Goal: Information Seeking & Learning: Learn about a topic

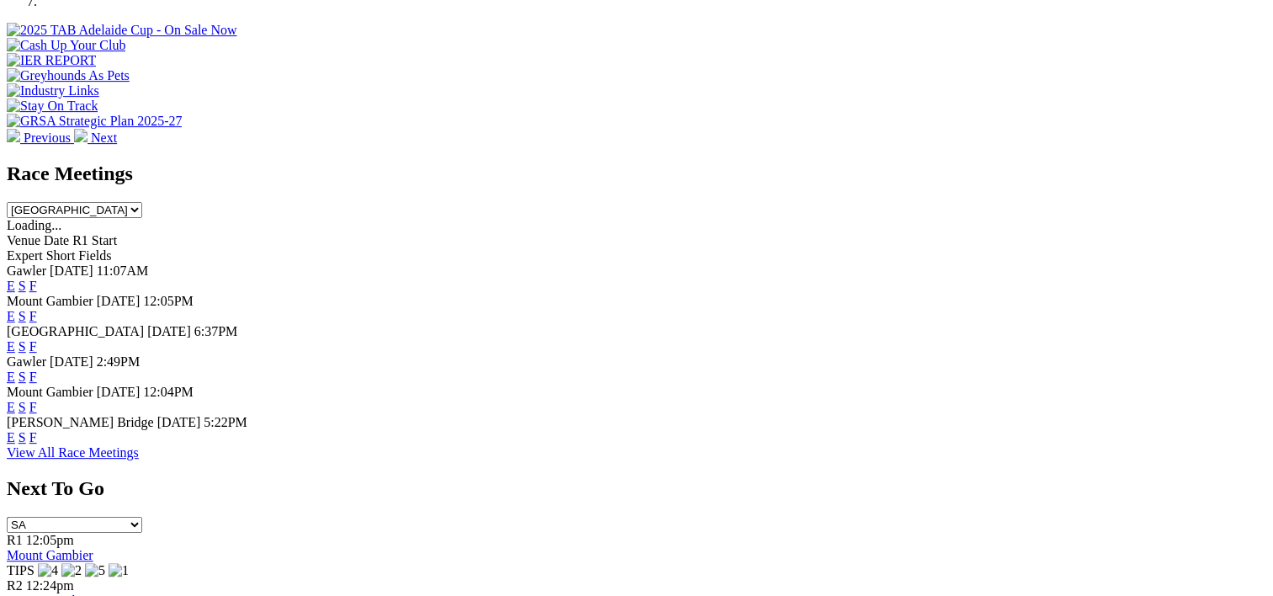
scroll to position [629, 0]
click at [37, 439] on link "F" at bounding box center [33, 436] width 8 height 14
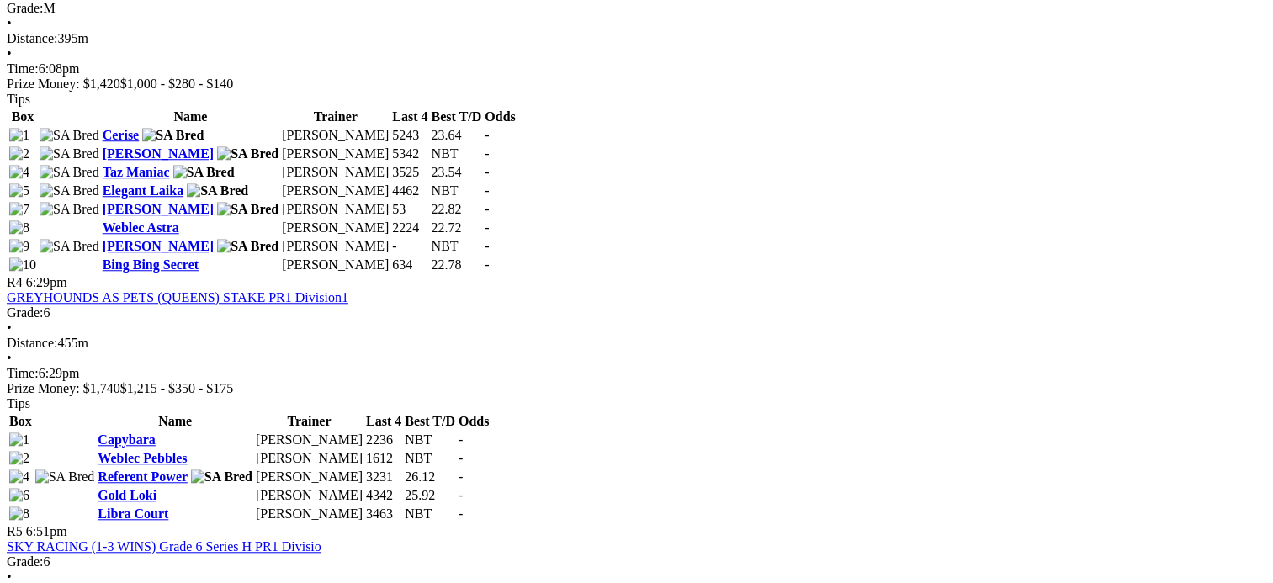
scroll to position [1392, 0]
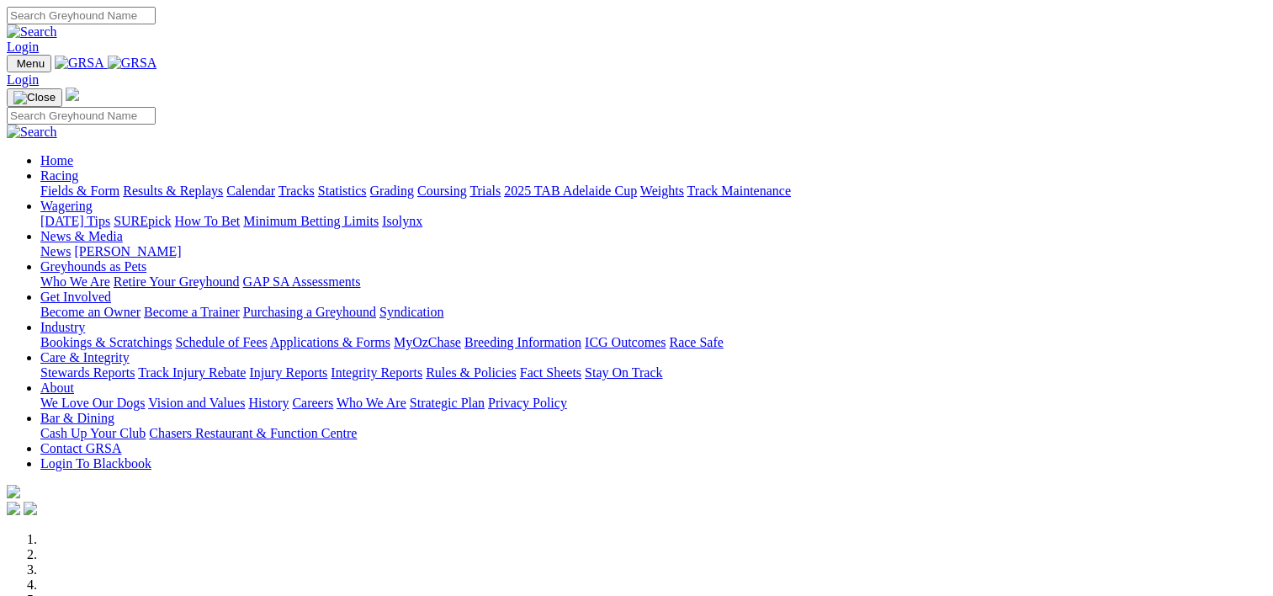
scroll to position [629, 0]
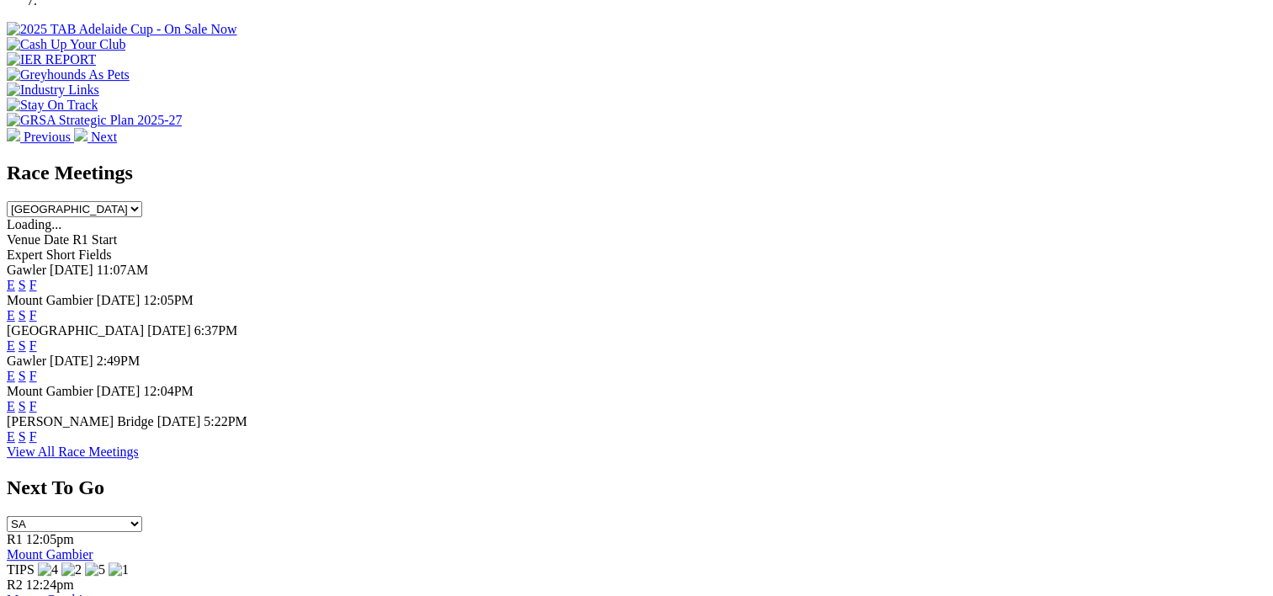
click at [37, 278] on link "F" at bounding box center [33, 285] width 8 height 14
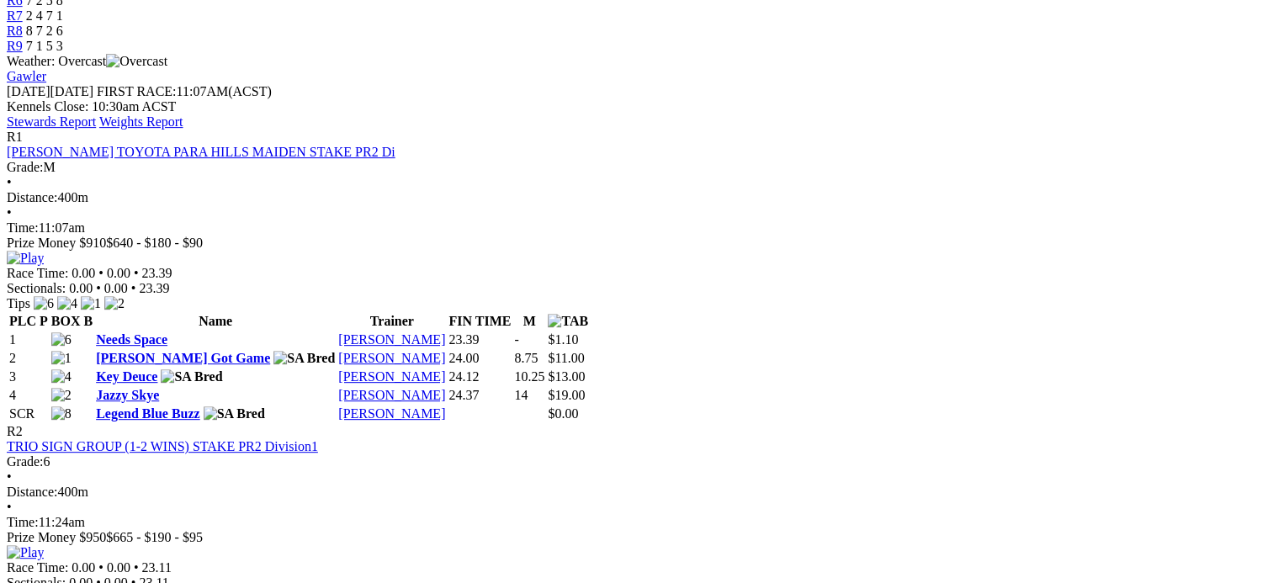
scroll to position [732, 0]
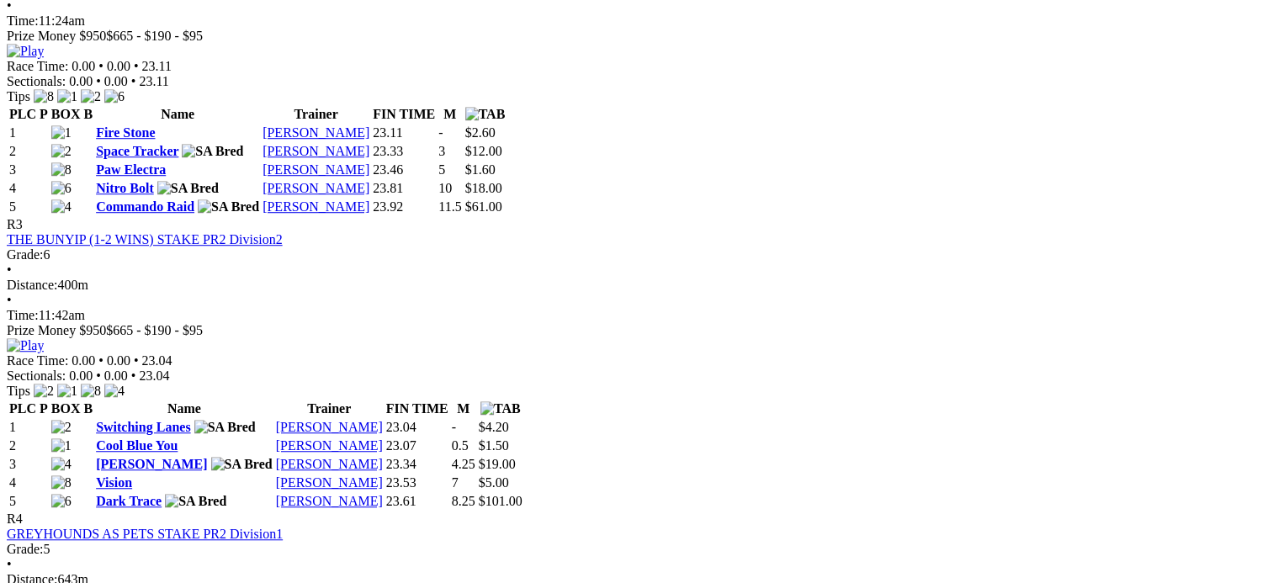
scroll to position [1191, 13]
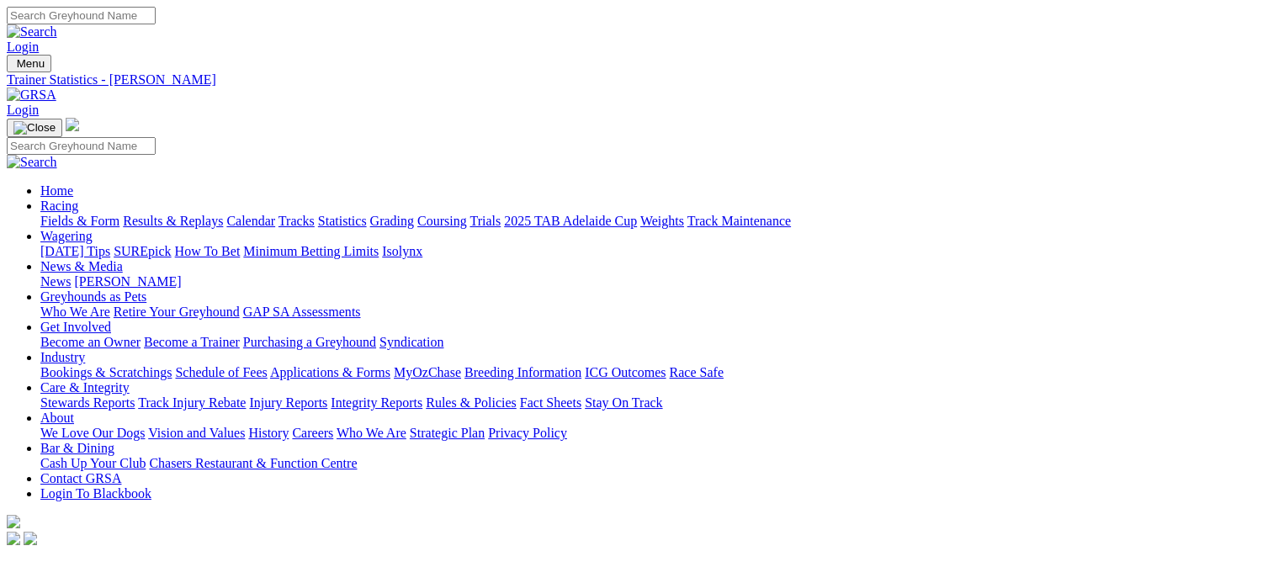
click at [98, 214] on link "Fields & Form" at bounding box center [79, 221] width 79 height 14
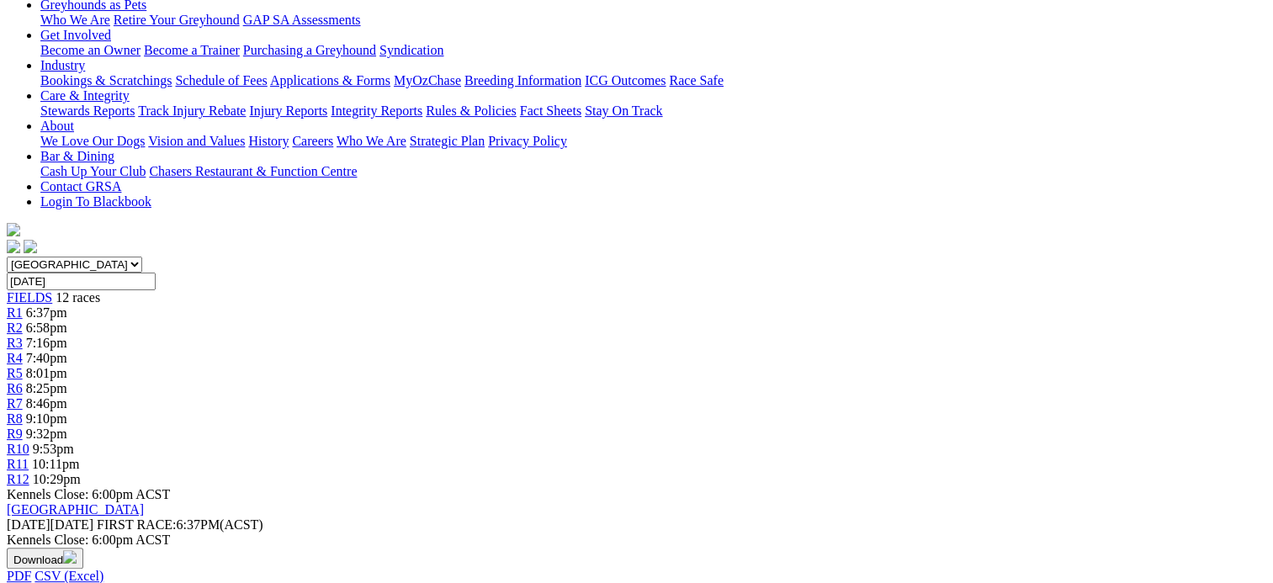
scroll to position [6, 7]
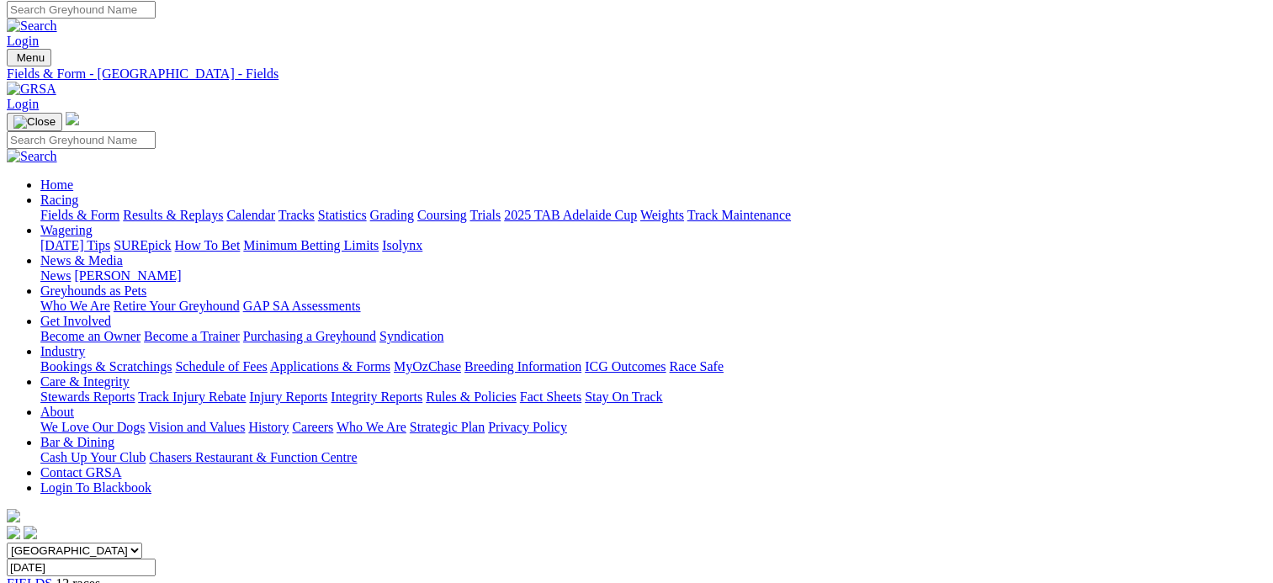
click at [275, 208] on link "Calendar" at bounding box center [250, 215] width 49 height 14
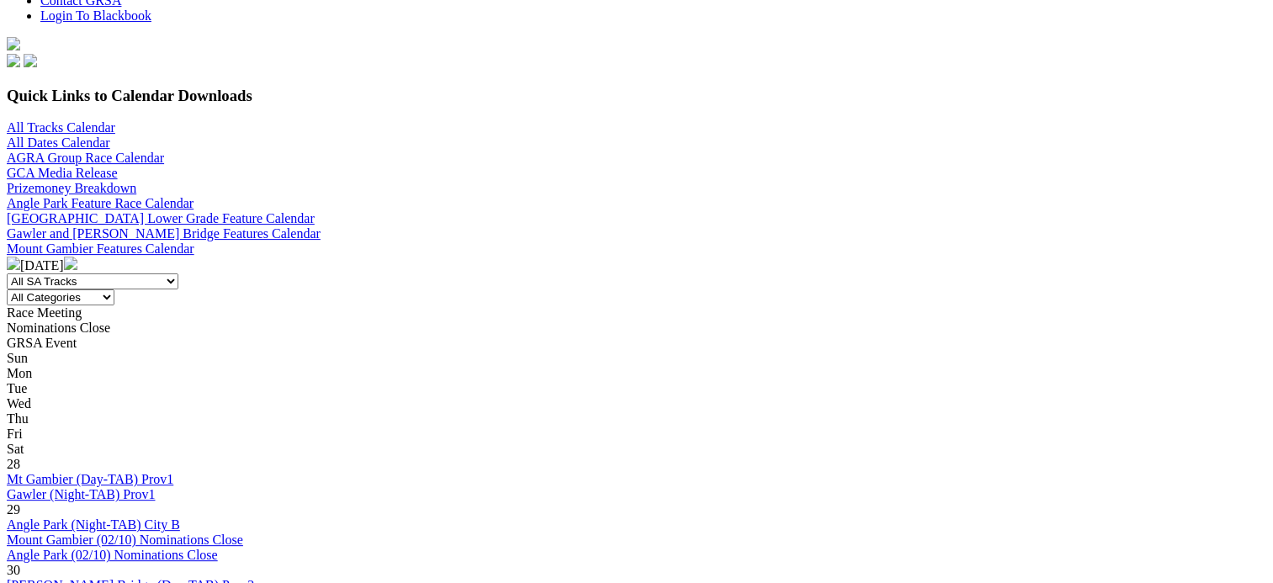
scroll to position [480, 0]
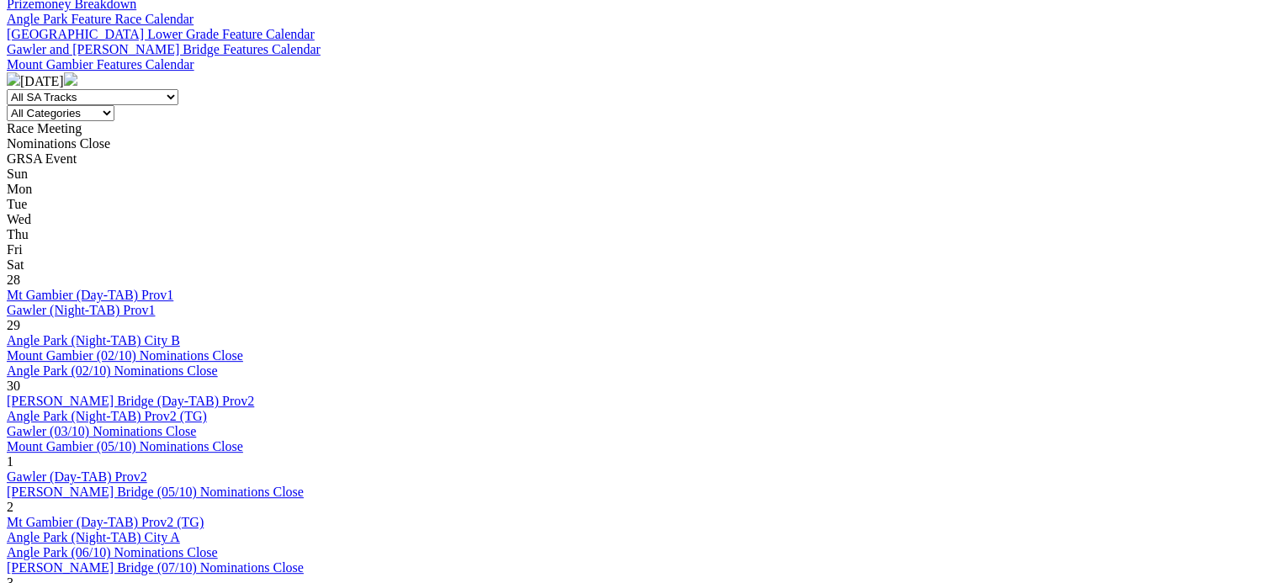
scroll to position [663, 0]
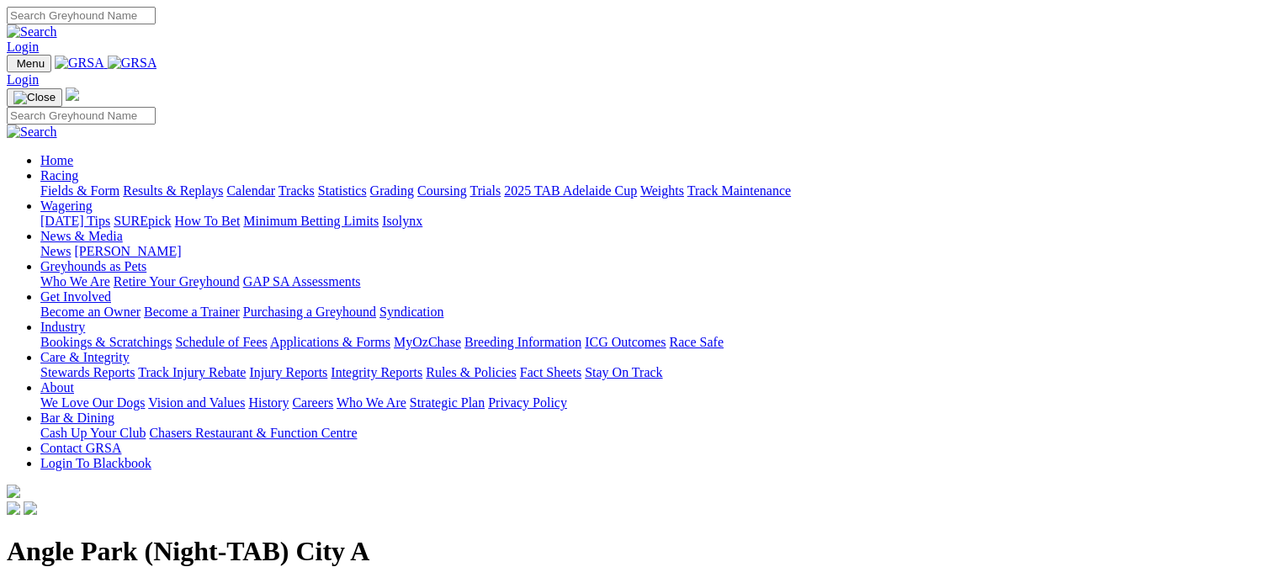
click at [367, 183] on link "Statistics" at bounding box center [342, 190] width 49 height 14
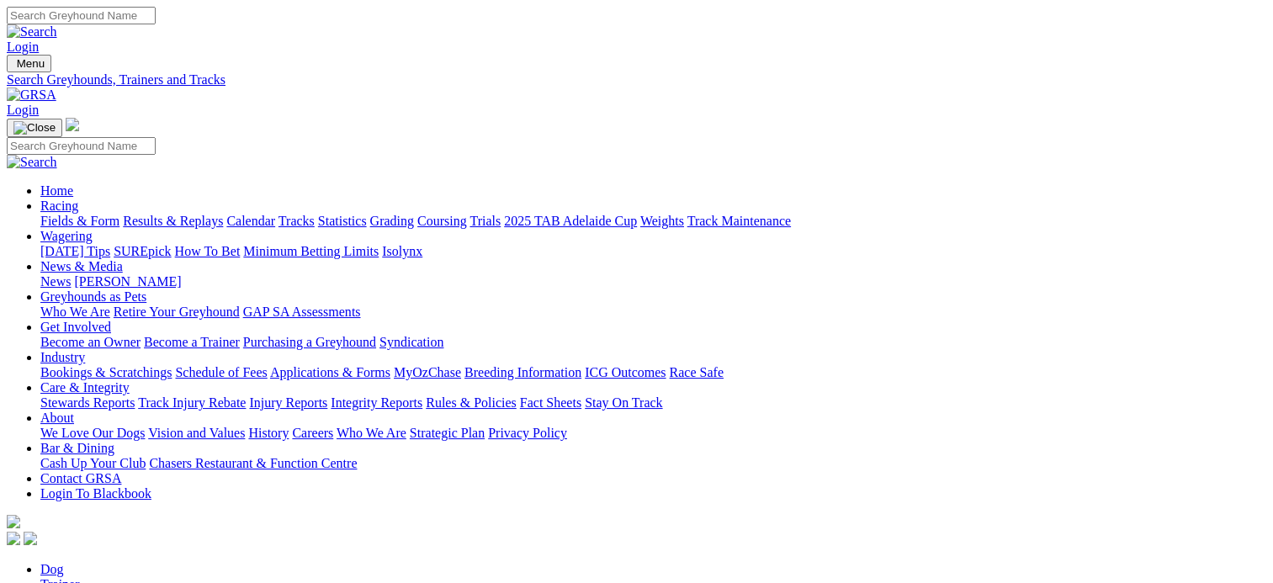
type input "dashing [PERSON_NAME]"
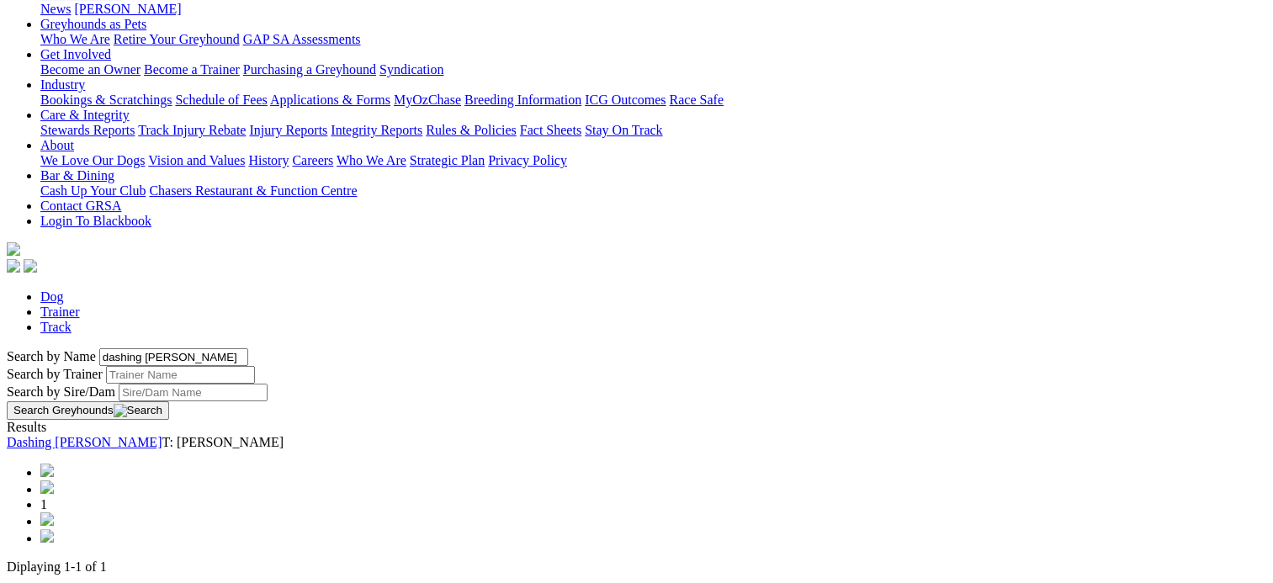
scroll to position [279, 0]
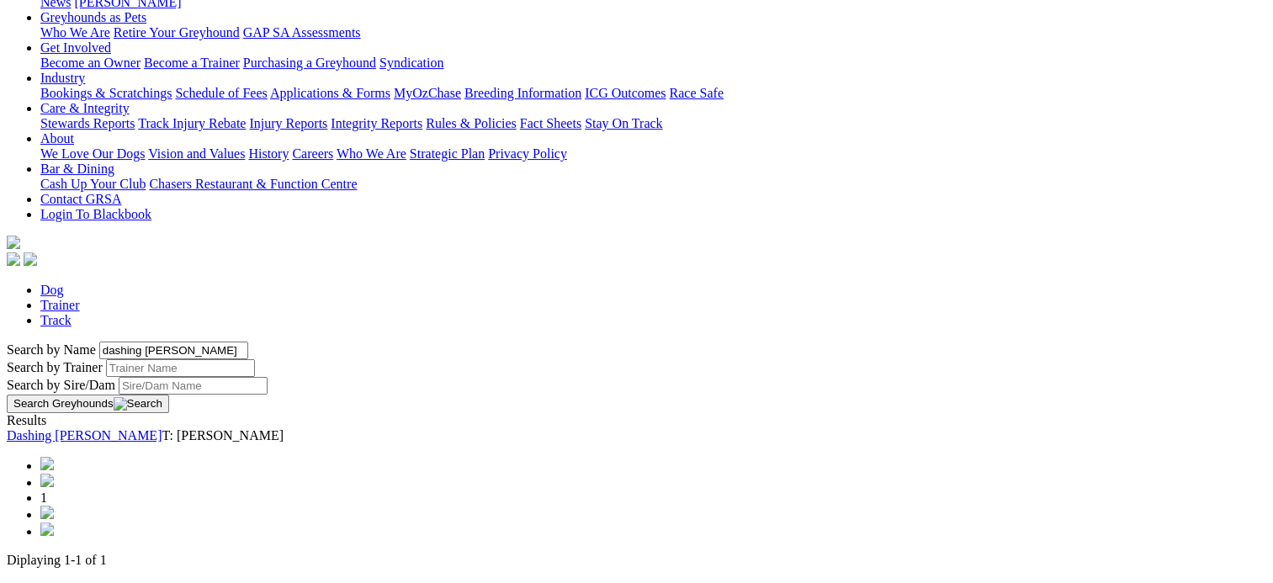
click at [162, 428] on link "Dashing [PERSON_NAME]" at bounding box center [84, 435] width 155 height 14
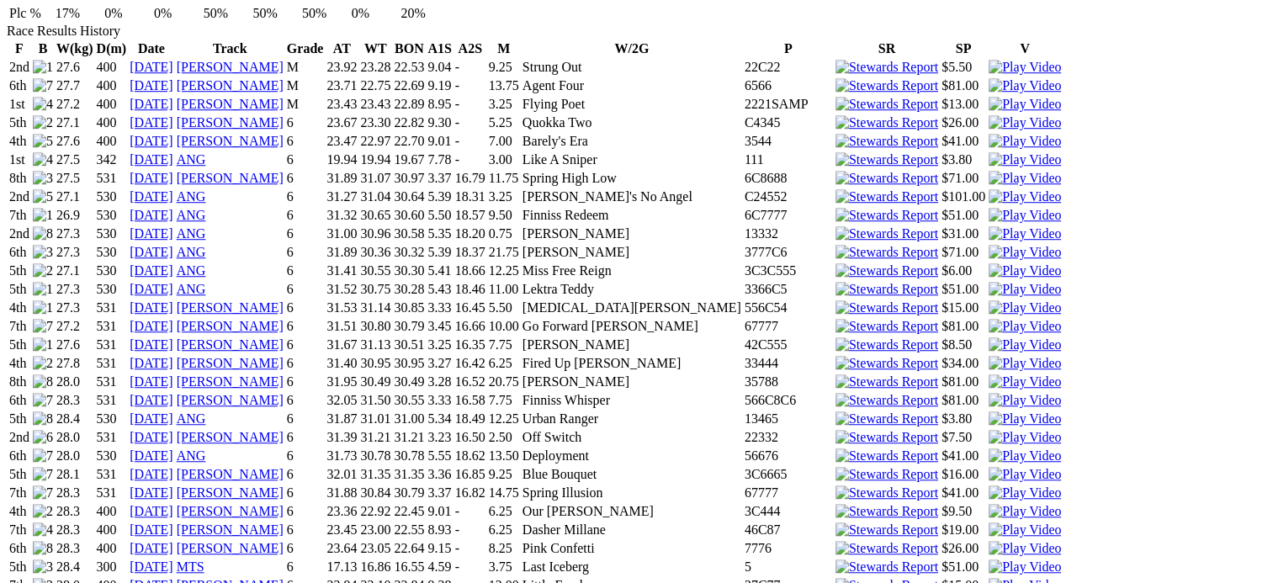
scroll to position [1084, 0]
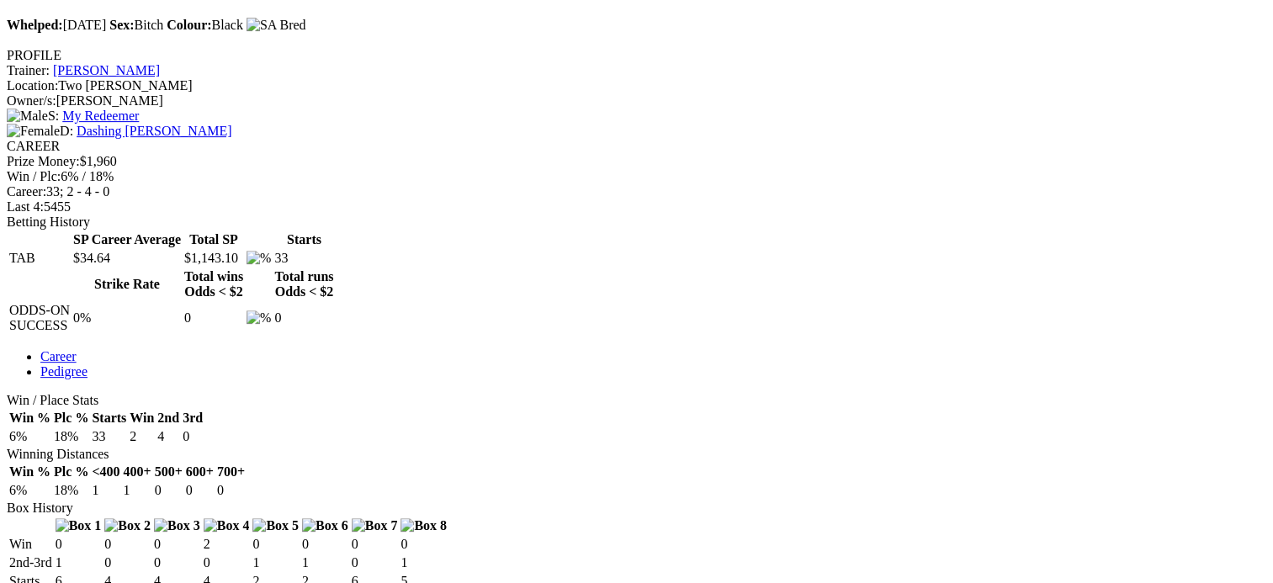
scroll to position [602, 0]
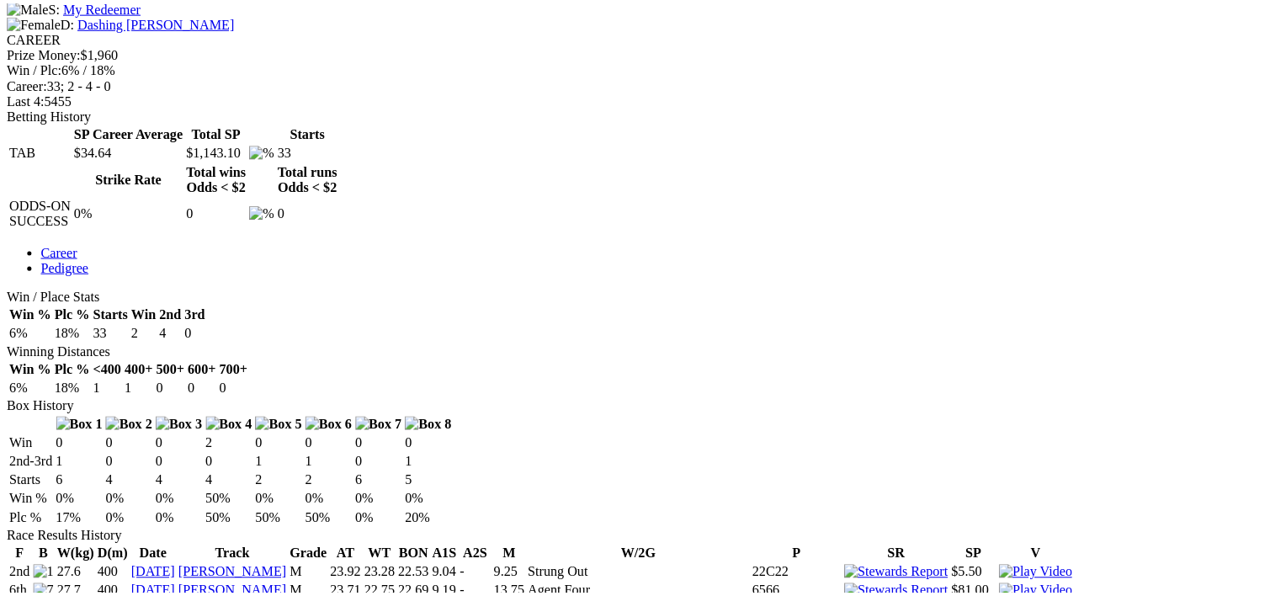
scroll to position [713, 0]
